Goal: Check status

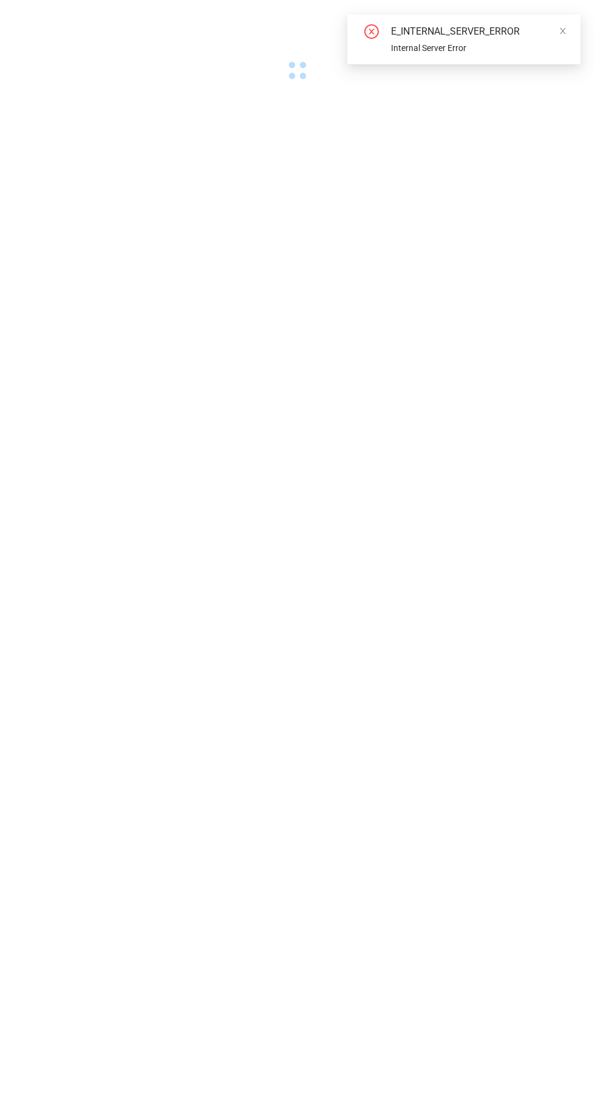
click at [563, 30] on icon "close" at bounding box center [563, 31] width 6 height 6
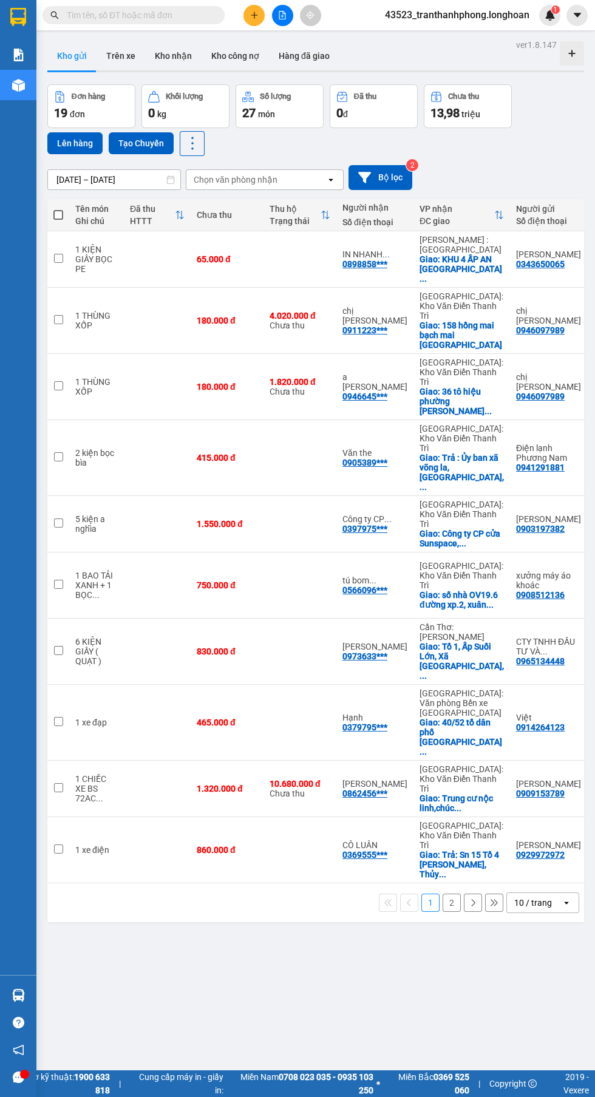
click at [146, 13] on input "text" at bounding box center [138, 14] width 143 height 13
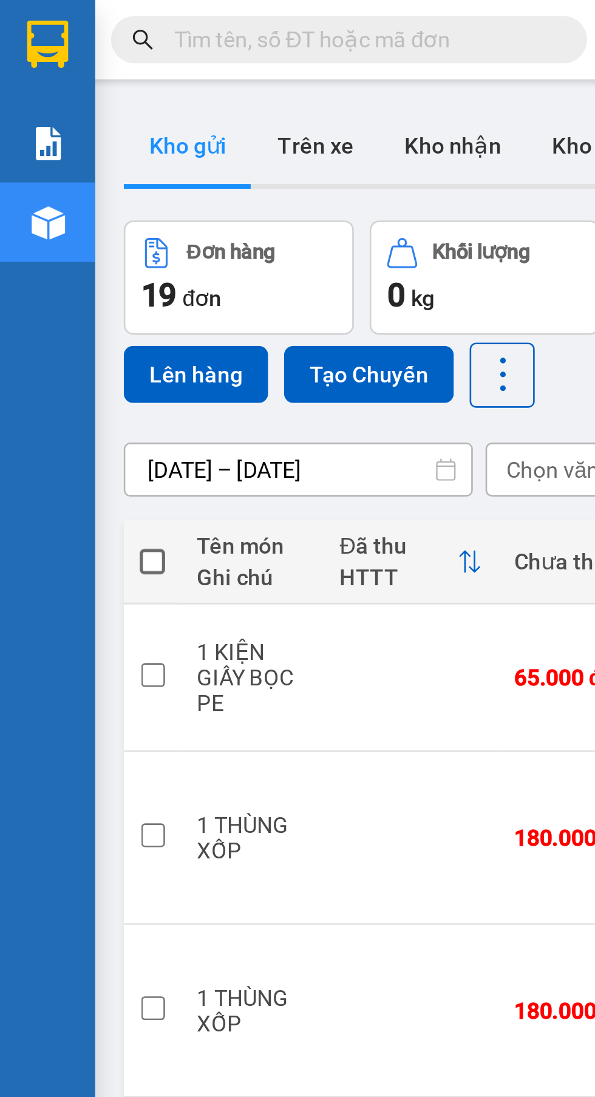
click at [154, 16] on input "text" at bounding box center [138, 14] width 143 height 13
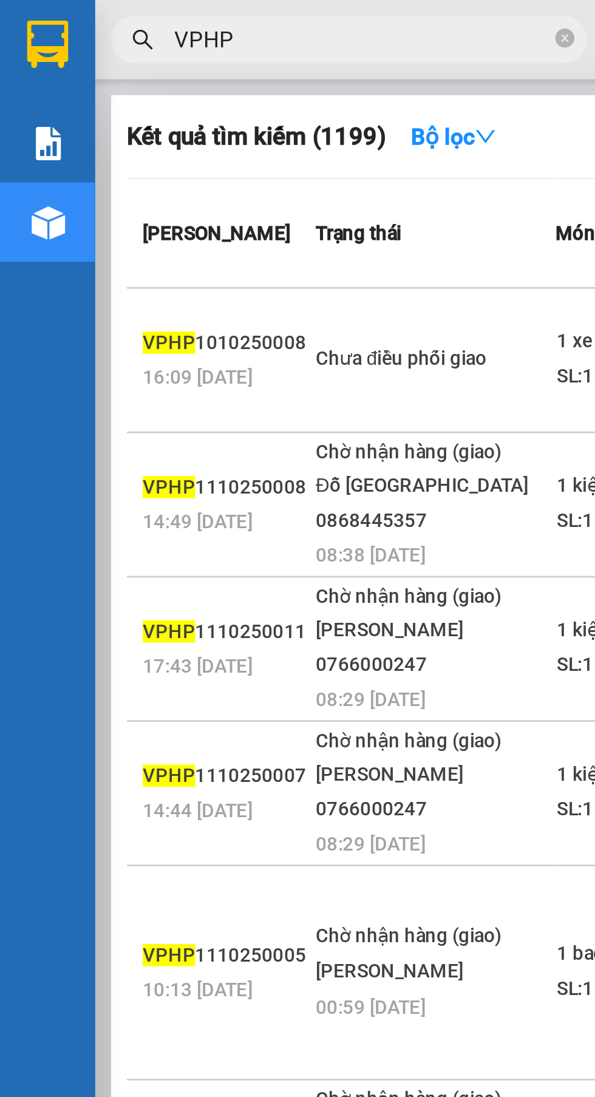
click at [163, 19] on input "VPHP" at bounding box center [138, 14] width 143 height 13
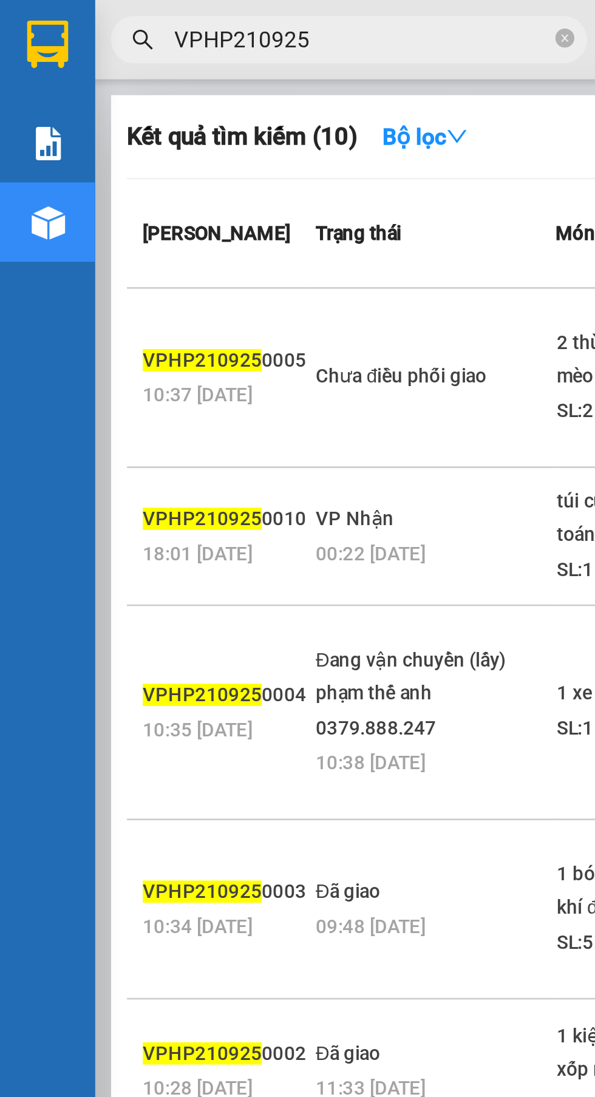
click at [168, 8] on input "VPHP210925" at bounding box center [138, 14] width 143 height 13
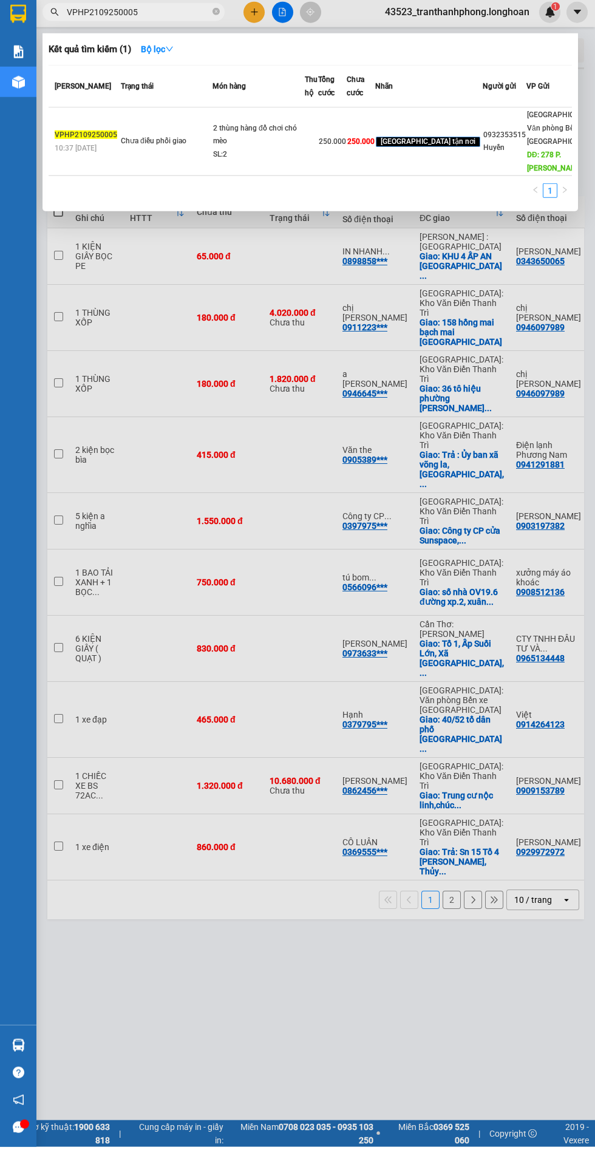
type input "VPHP2109250005"
